Goal: Task Accomplishment & Management: Manage account settings

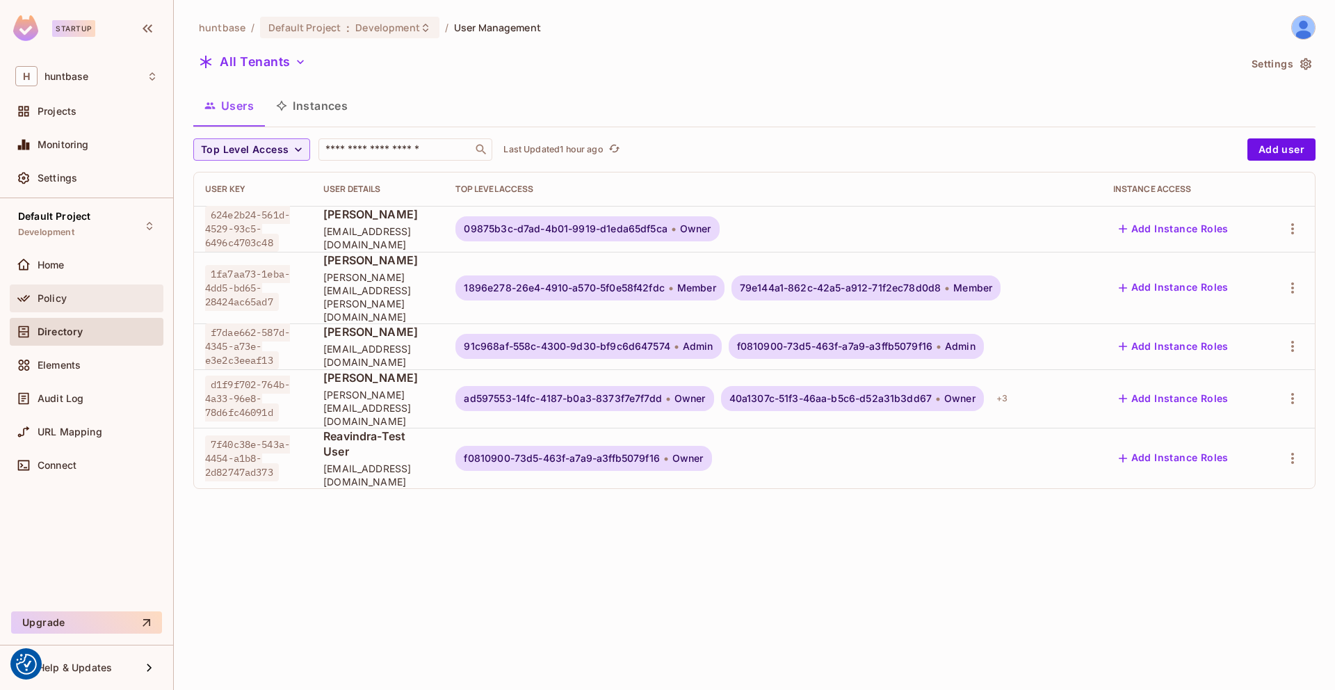
click at [51, 298] on span "Policy" at bounding box center [52, 298] width 29 height 11
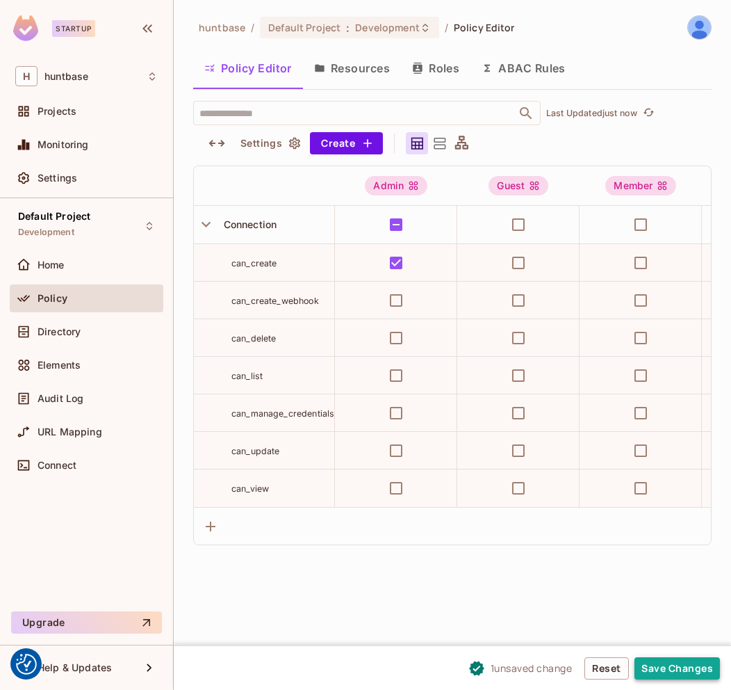
click at [683, 667] on button "Save Changes" at bounding box center [678, 668] width 86 height 22
click at [676, 669] on button "Save Changes" at bounding box center [678, 668] width 86 height 22
click at [667, 659] on button "Save Changes" at bounding box center [678, 668] width 86 height 22
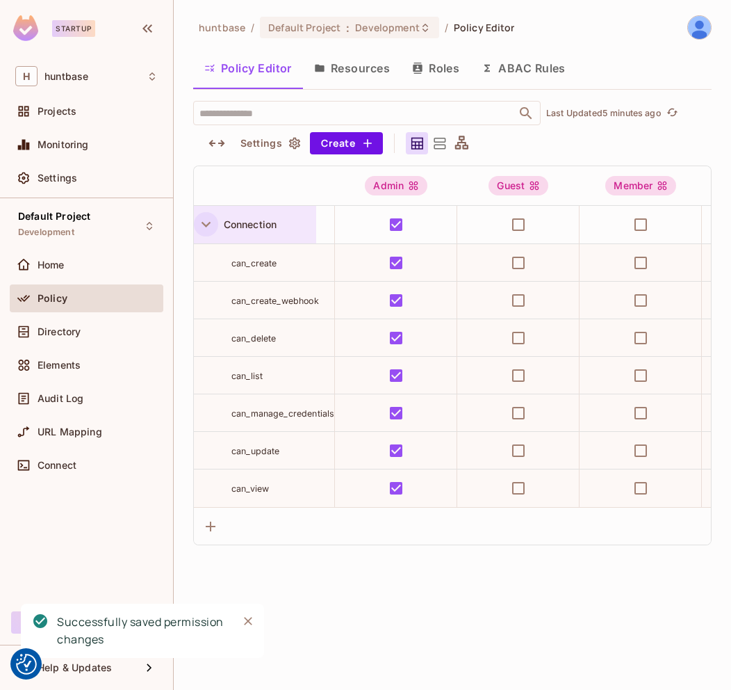
click at [209, 226] on icon "button" at bounding box center [206, 224] width 19 height 19
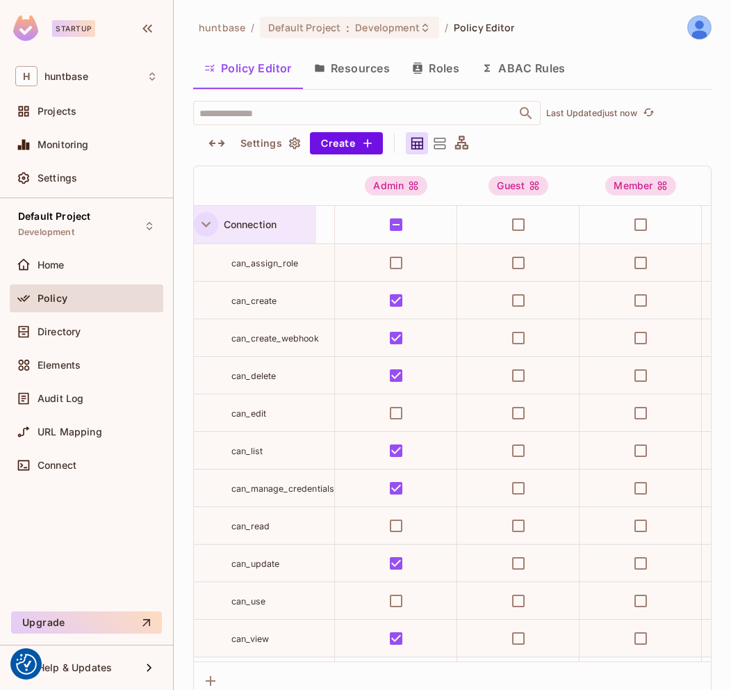
click at [204, 221] on icon "button" at bounding box center [206, 224] width 19 height 19
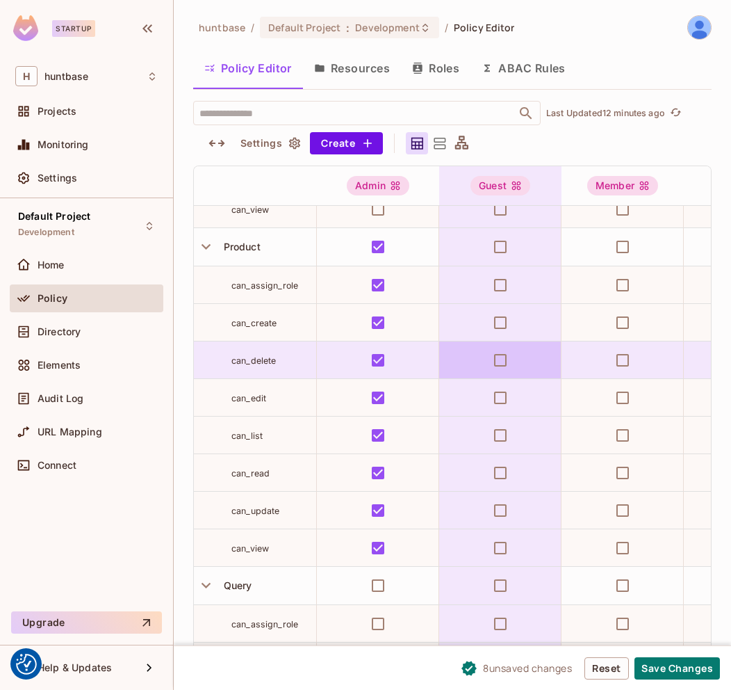
scroll to position [694, 0]
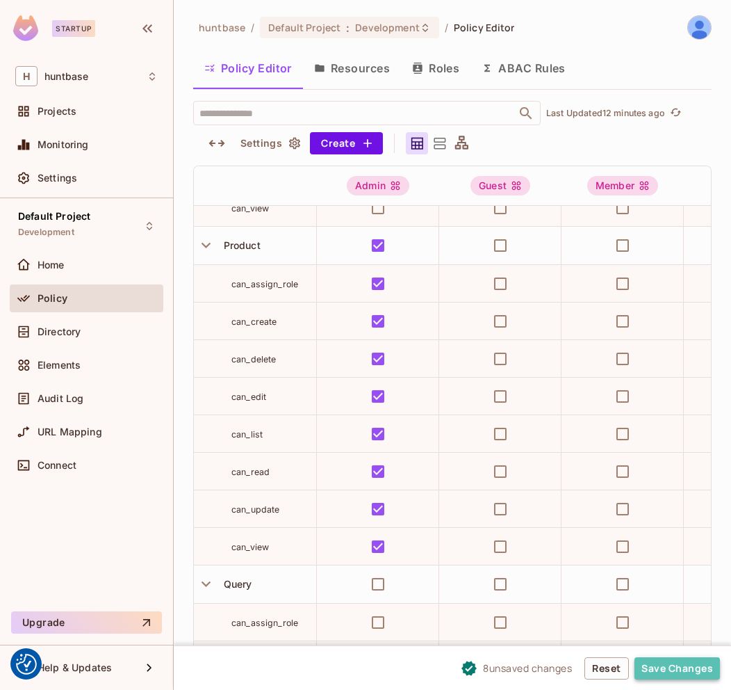
click at [667, 669] on button "Save Changes" at bounding box center [678, 668] width 86 height 22
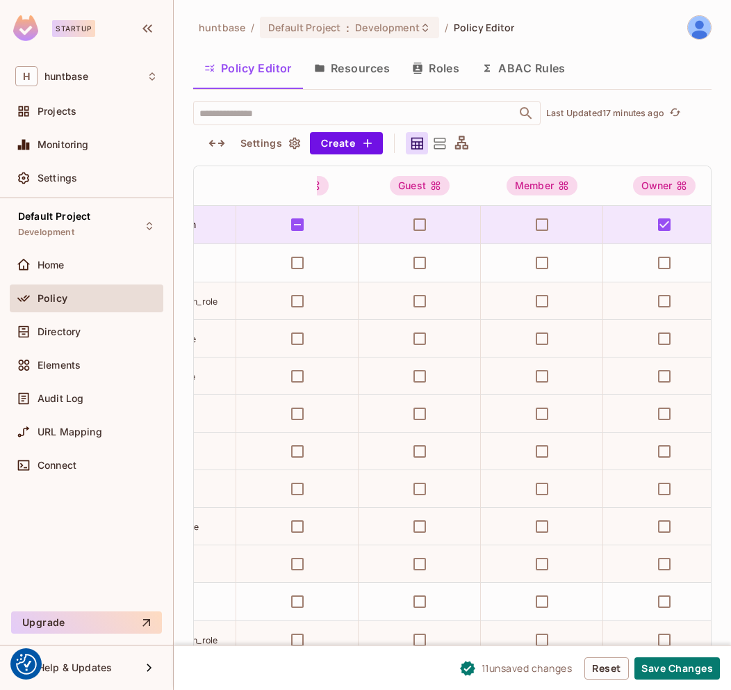
scroll to position [0, 0]
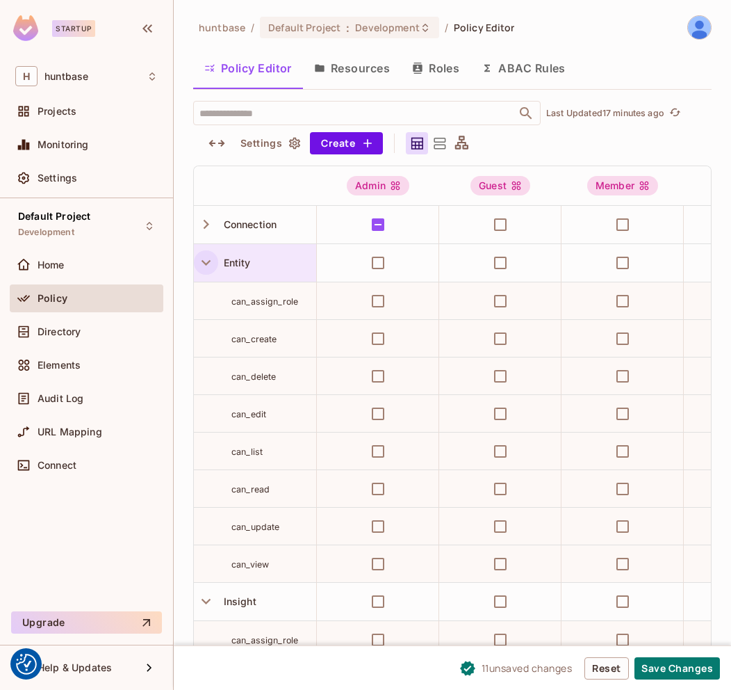
click at [207, 256] on icon "button" at bounding box center [206, 262] width 19 height 19
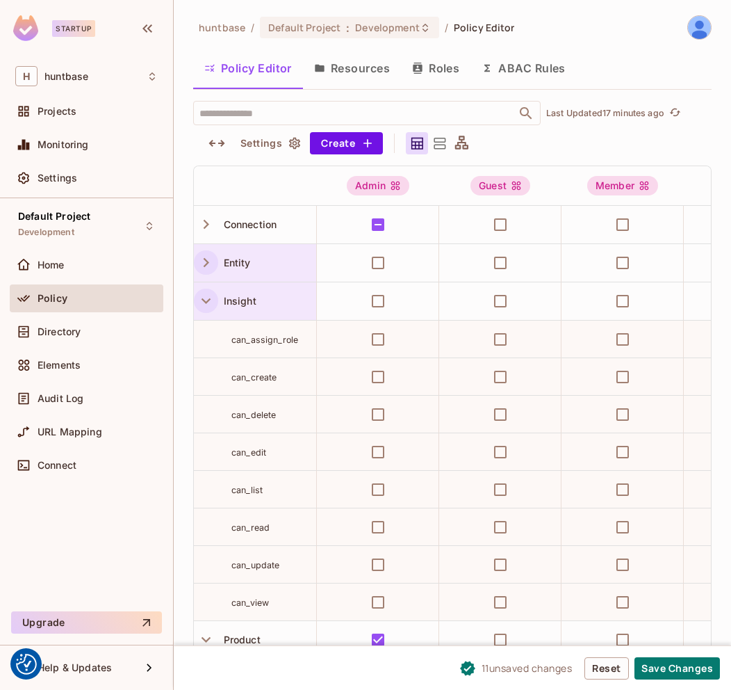
click at [206, 312] on button "button" at bounding box center [206, 300] width 24 height 24
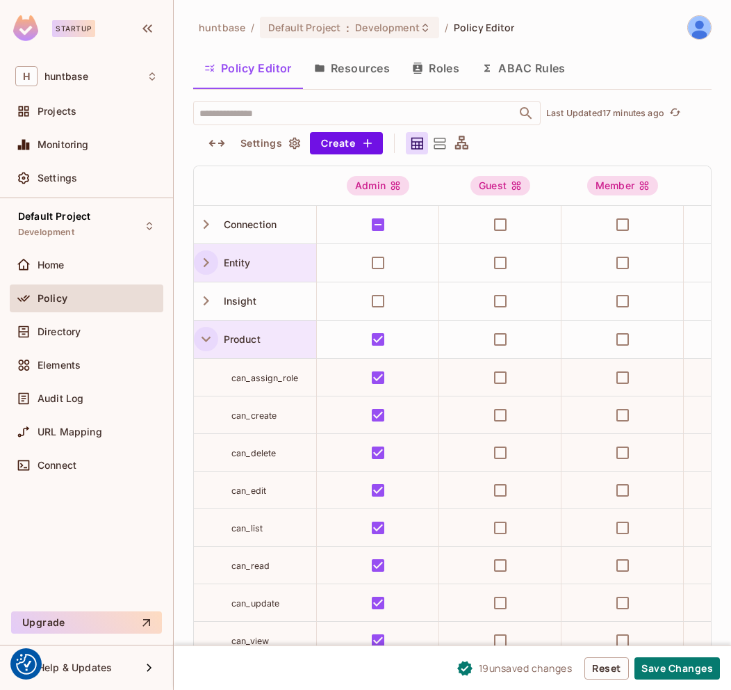
click at [206, 338] on icon "button" at bounding box center [206, 339] width 19 height 19
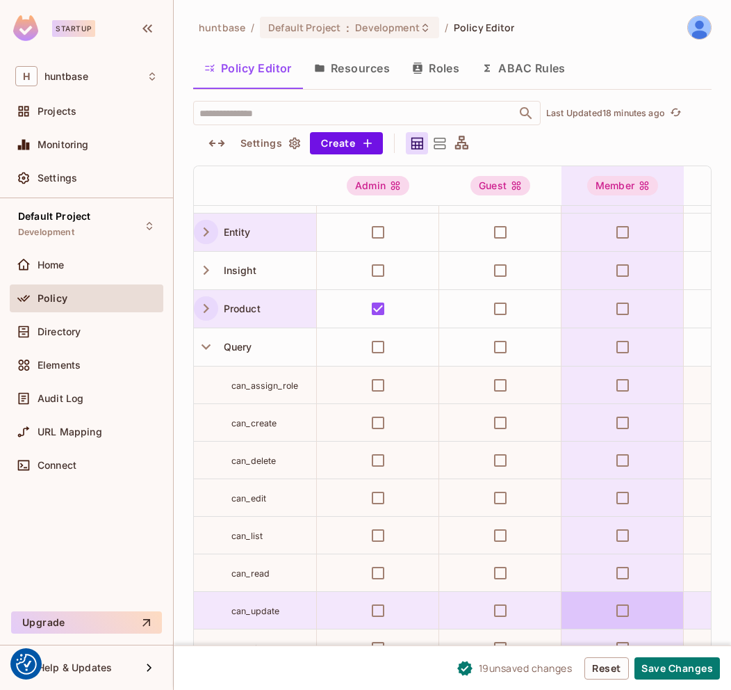
scroll to position [38, 0]
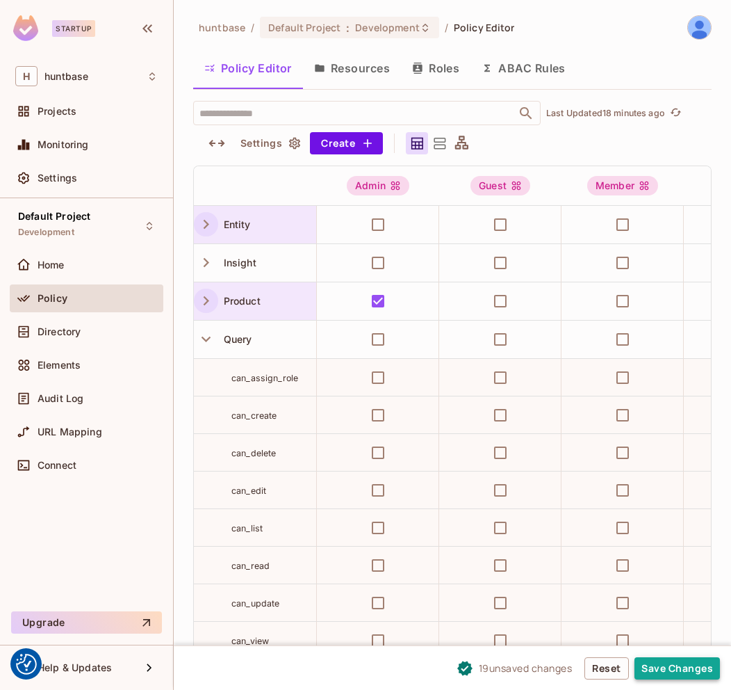
click at [665, 667] on button "Save Changes" at bounding box center [678, 668] width 86 height 22
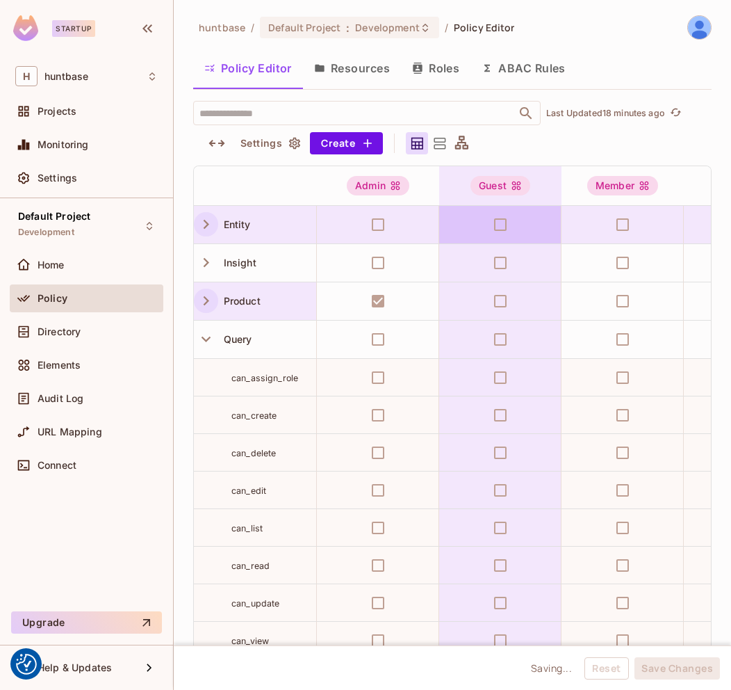
scroll to position [0, 0]
